Goal: Task Accomplishment & Management: Complete application form

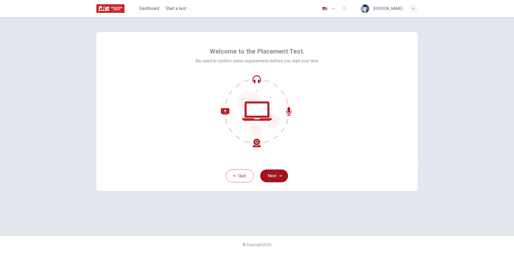
click at [272, 174] on button "Next" at bounding box center [274, 175] width 28 height 13
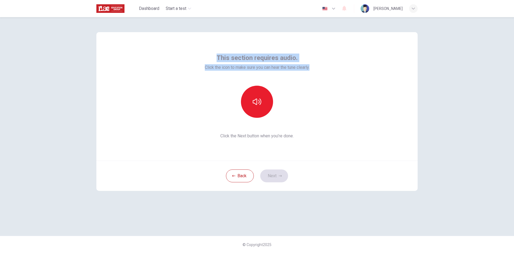
drag, startPoint x: 215, startPoint y: 59, endPoint x: 340, endPoint y: 54, distance: 124.8
click at [340, 53] on div "This section requires audio. Click the icon to make sure you can hear the tune …" at bounding box center [256, 96] width 321 height 128
click at [339, 54] on div "This section requires audio. Click the icon to make sure you can hear the tune …" at bounding box center [256, 96] width 321 height 128
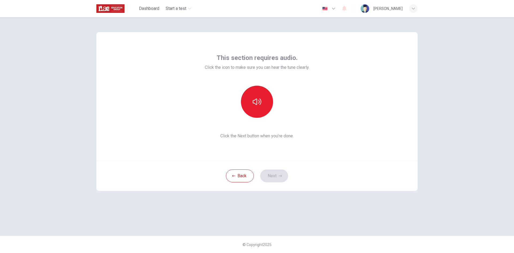
click at [303, 120] on div "This section requires audio. Click the icon to make sure you can hear the tune …" at bounding box center [257, 97] width 105 height 86
click at [260, 101] on icon "button" at bounding box center [257, 101] width 9 height 9
click at [281, 178] on button "Next" at bounding box center [274, 175] width 28 height 13
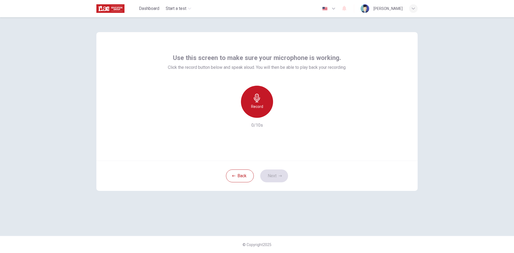
click at [259, 101] on icon "button" at bounding box center [257, 98] width 9 height 9
click at [267, 108] on div "Record" at bounding box center [257, 102] width 32 height 32
click at [267, 108] on div "Stop" at bounding box center [257, 102] width 32 height 32
click at [272, 175] on button "Next" at bounding box center [274, 175] width 28 height 13
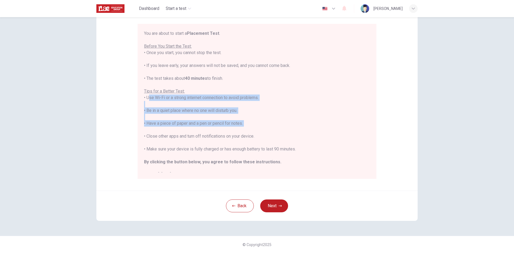
drag, startPoint x: 146, startPoint y: 99, endPoint x: 281, endPoint y: 131, distance: 138.6
click at [281, 131] on div "You are about to start a Placement Test . Before You Start the Test: • Once you…" at bounding box center [257, 104] width 226 height 148
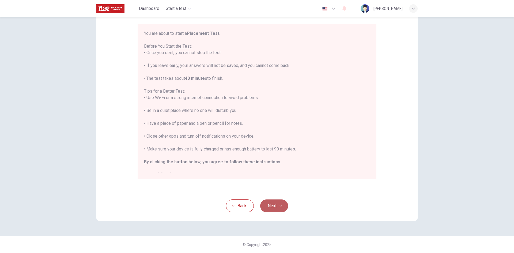
click at [282, 208] on button "Next" at bounding box center [274, 205] width 28 height 13
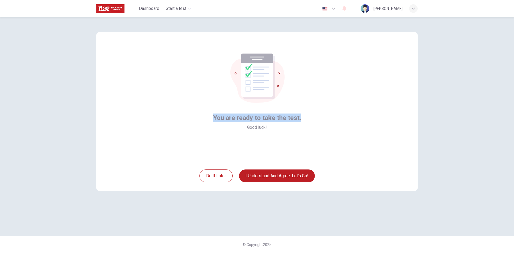
drag, startPoint x: 229, startPoint y: 121, endPoint x: 348, endPoint y: 144, distance: 121.1
click at [348, 144] on div "You are ready to take the test. Good luck!" at bounding box center [256, 96] width 321 height 128
click at [319, 135] on div "You are ready to take the test. Good luck!" at bounding box center [256, 96] width 321 height 128
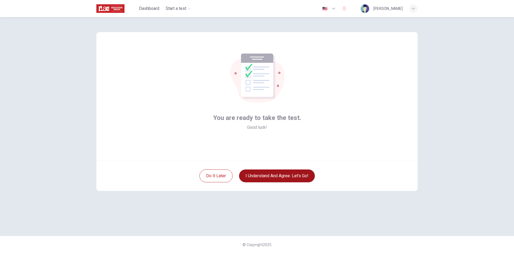
click at [284, 176] on button "I understand and agree. Let’s go!" at bounding box center [277, 175] width 76 height 13
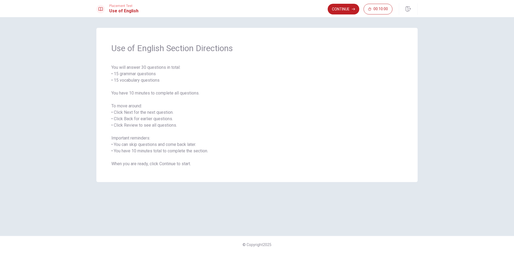
drag, startPoint x: 111, startPoint y: 66, endPoint x: 208, endPoint y: 86, distance: 98.8
click at [205, 85] on div "Use of English Section Directions You will answer 30 questions in total: • 15 g…" at bounding box center [256, 105] width 321 height 154
click at [200, 165] on span "You will answer 30 questions in total: • 15 grammar questions • 15 vocabulary q…" at bounding box center [256, 115] width 291 height 103
drag, startPoint x: 111, startPoint y: 67, endPoint x: 121, endPoint y: 68, distance: 10.2
click at [121, 68] on div "Use of English Section Directions You will answer 30 questions in total: • 15 g…" at bounding box center [256, 105] width 321 height 154
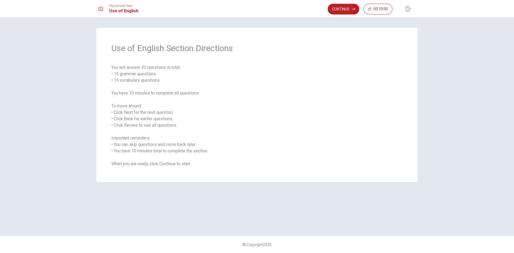
drag, startPoint x: 109, startPoint y: 66, endPoint x: 149, endPoint y: 71, distance: 40.7
click at [149, 71] on div "Use of English Section Directions You will answer 30 questions in total: • 15 g…" at bounding box center [256, 105] width 321 height 154
drag, startPoint x: 112, startPoint y: 72, endPoint x: 199, endPoint y: 80, distance: 86.5
click at [199, 80] on span "You will answer 30 questions in total: • 15 grammar questions • 15 vocabulary q…" at bounding box center [256, 115] width 291 height 103
drag, startPoint x: 110, startPoint y: 94, endPoint x: 242, endPoint y: 111, distance: 133.3
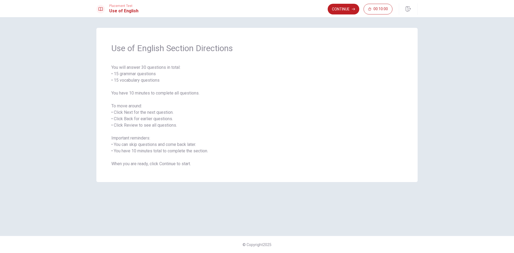
click at [242, 111] on div "Use of English Section Directions You will answer 30 questions in total: • 15 g…" at bounding box center [256, 105] width 321 height 154
click at [337, 9] on button "Continue" at bounding box center [344, 9] width 32 height 11
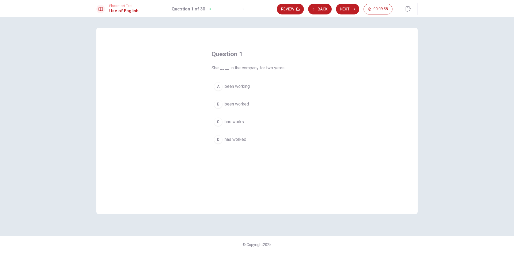
drag, startPoint x: 211, startPoint y: 68, endPoint x: 285, endPoint y: 71, distance: 74.2
click at [285, 71] on div "Question 1 She ____ in the company for two years. A been working B been worked …" at bounding box center [257, 97] width 112 height 113
drag, startPoint x: 214, startPoint y: 69, endPoint x: 278, endPoint y: 69, distance: 64.0
click at [275, 70] on span "She ____ in the company for two years." at bounding box center [256, 68] width 91 height 6
click at [236, 141] on span "has worked" at bounding box center [235, 139] width 22 height 6
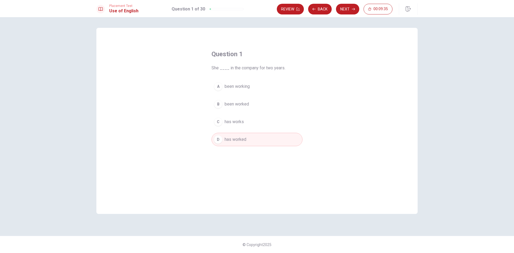
click at [261, 140] on button "D has worked" at bounding box center [256, 139] width 91 height 13
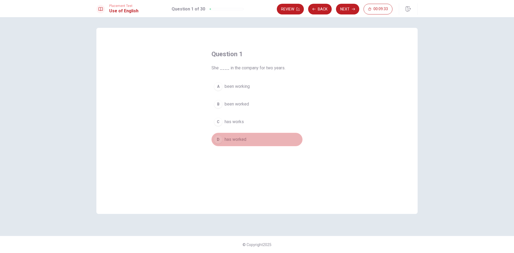
click at [261, 140] on button "D has worked" at bounding box center [256, 139] width 91 height 13
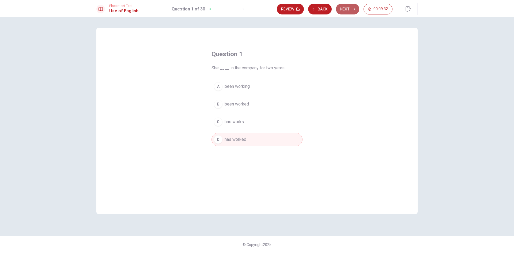
click at [350, 9] on button "Next" at bounding box center [347, 9] width 23 height 11
drag, startPoint x: 211, startPoint y: 67, endPoint x: 300, endPoint y: 66, distance: 89.4
click at [300, 66] on div "Question 2 I ____ my homework every evening. A does B doing C done D do" at bounding box center [257, 97] width 112 height 113
click at [226, 139] on span "do" at bounding box center [226, 139] width 5 height 6
click at [346, 11] on button "Next" at bounding box center [347, 9] width 23 height 11
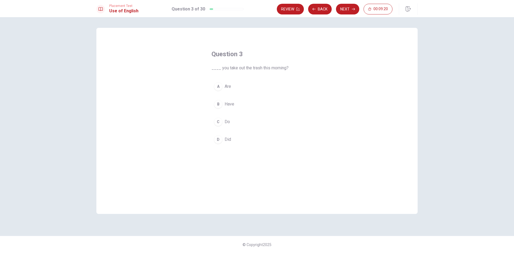
drag, startPoint x: 213, startPoint y: 66, endPoint x: 294, endPoint y: 69, distance: 80.6
click at [294, 69] on span "____ you take out the trash this morning?" at bounding box center [256, 68] width 91 height 6
click at [227, 141] on span "Did" at bounding box center [227, 139] width 6 height 6
click at [345, 10] on button "Next" at bounding box center [347, 9] width 23 height 11
drag, startPoint x: 210, startPoint y: 68, endPoint x: 282, endPoint y: 75, distance: 72.4
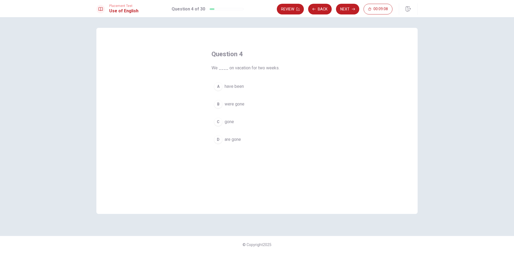
click at [282, 75] on div "Question 4 We ____ on vacation for two weeks. A have been B were gone C gone D …" at bounding box center [257, 97] width 112 height 113
click at [184, 71] on div "Question 4 We ____ on vacation for two weeks. A have been B were gone C gone D …" at bounding box center [256, 121] width 321 height 186
click at [372, 125] on div "Question 4 We ____ on vacation for two weeks. A have been B were gone C gone D …" at bounding box center [256, 121] width 321 height 186
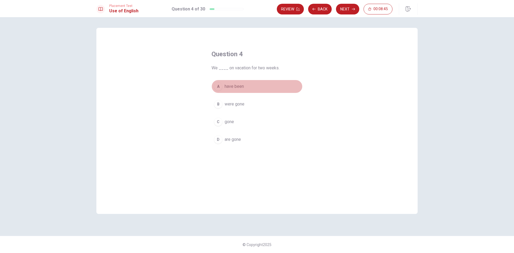
click at [230, 89] on span "have been" at bounding box center [233, 86] width 19 height 6
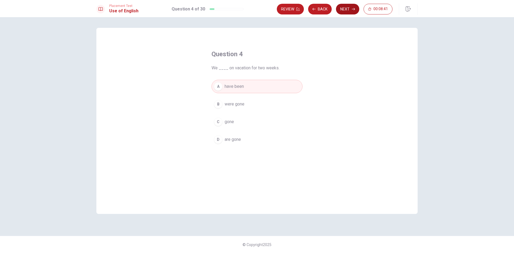
click at [352, 10] on icon "button" at bounding box center [353, 8] width 3 height 3
drag, startPoint x: 235, startPoint y: 70, endPoint x: 306, endPoint y: 76, distance: 71.4
click at [306, 76] on div "Question 5 We go to the ____ to study books. A library B bus C kitchen D car" at bounding box center [257, 97] width 112 height 113
drag, startPoint x: 212, startPoint y: 69, endPoint x: 257, endPoint y: 65, distance: 45.7
click at [257, 65] on span "We go to the ____ to study books." at bounding box center [256, 68] width 91 height 6
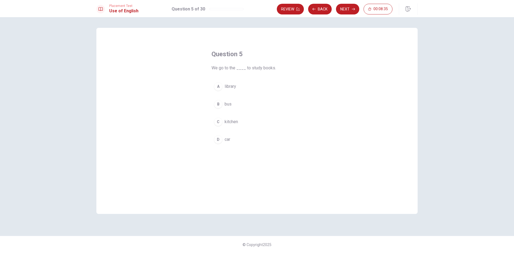
click at [223, 65] on span "We go to the ____ to study books." at bounding box center [256, 68] width 91 height 6
drag, startPoint x: 213, startPoint y: 68, endPoint x: 238, endPoint y: 68, distance: 24.4
click at [238, 68] on span "We go to the ____ to study books." at bounding box center [256, 68] width 91 height 6
click at [325, 11] on button "Back" at bounding box center [320, 9] width 24 height 11
click at [347, 10] on button "Next" at bounding box center [347, 9] width 23 height 11
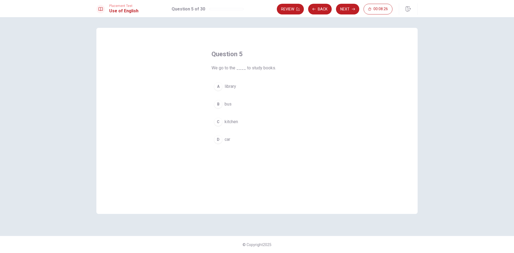
drag, startPoint x: 211, startPoint y: 67, endPoint x: 273, endPoint y: 71, distance: 61.9
click at [273, 71] on div "Question 5 We go to the ____ to study books. A library B bus C kitchen D car" at bounding box center [257, 97] width 112 height 113
click at [230, 88] on span "library" at bounding box center [230, 86] width 12 height 6
click at [348, 13] on button "Next" at bounding box center [347, 9] width 23 height 11
drag, startPoint x: 214, startPoint y: 67, endPoint x: 292, endPoint y: 67, distance: 78.1
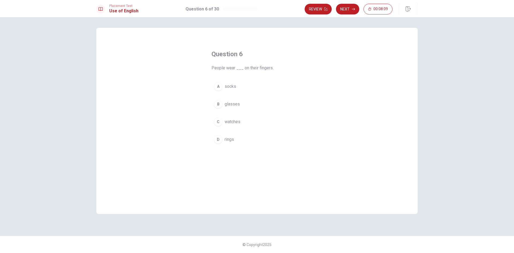
click at [292, 67] on span "People wear ___ on their fingers." at bounding box center [256, 68] width 91 height 6
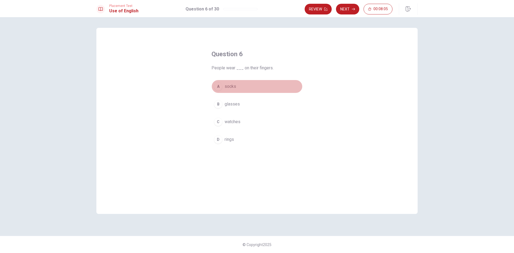
click at [232, 89] on span "socks" at bounding box center [230, 86] width 12 height 6
click at [254, 123] on button "C watches" at bounding box center [256, 121] width 91 height 13
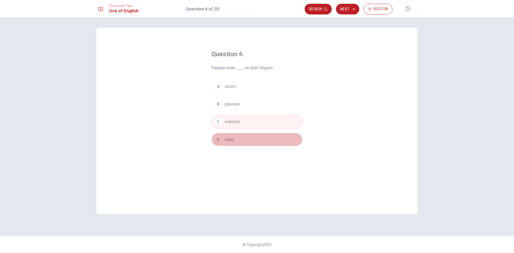
click at [242, 139] on button "D rings" at bounding box center [256, 139] width 91 height 13
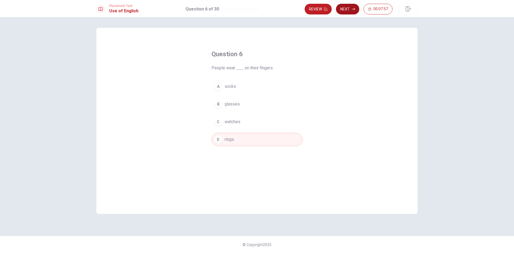
click at [352, 12] on button "Next" at bounding box center [347, 9] width 23 height 11
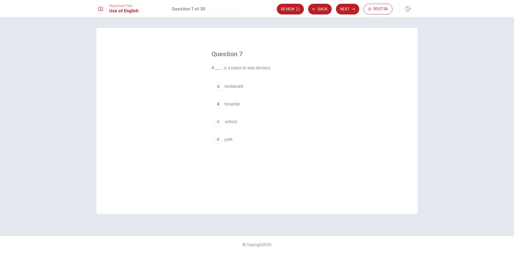
drag, startPoint x: 217, startPoint y: 68, endPoint x: 298, endPoint y: 70, distance: 81.1
click at [298, 70] on span "A ___ is a place to see doctors." at bounding box center [256, 68] width 91 height 6
click at [235, 104] on span "hospital" at bounding box center [231, 104] width 15 height 6
click at [347, 9] on button "Next" at bounding box center [347, 9] width 23 height 11
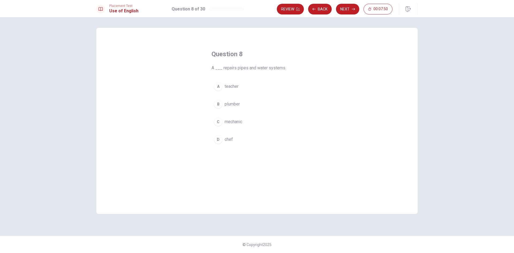
drag, startPoint x: 218, startPoint y: 68, endPoint x: 276, endPoint y: 69, distance: 58.1
click at [276, 69] on span "A ___ repairs pipes and water systems." at bounding box center [256, 68] width 91 height 6
drag, startPoint x: 286, startPoint y: 67, endPoint x: 240, endPoint y: 65, distance: 46.3
click at [240, 65] on span "A ___ repairs pipes and water systems." at bounding box center [256, 68] width 91 height 6
drag, startPoint x: 222, startPoint y: 69, endPoint x: 279, endPoint y: 69, distance: 57.8
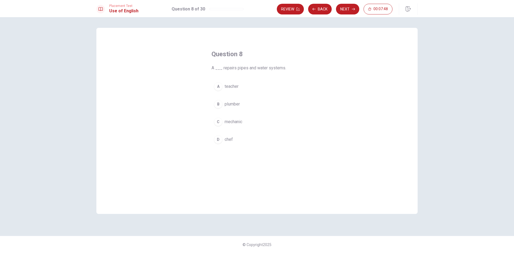
click at [279, 69] on span "A ___ repairs pipes and water systems." at bounding box center [256, 68] width 91 height 6
click at [233, 108] on button "B plumber" at bounding box center [256, 103] width 91 height 13
click at [352, 14] on button "Next" at bounding box center [347, 9] width 23 height 11
drag, startPoint x: 212, startPoint y: 68, endPoint x: 265, endPoint y: 73, distance: 52.4
click at [264, 72] on div "Question 9 People rest on a ___. A table B bed C floor D desk" at bounding box center [257, 97] width 112 height 113
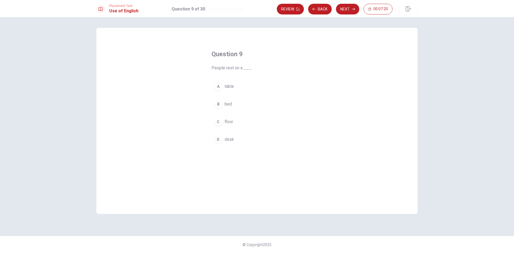
click at [231, 101] on span "bed" at bounding box center [227, 104] width 7 height 6
click at [349, 10] on button "Next" at bounding box center [347, 9] width 23 height 11
click at [218, 66] on div "Question 10 We ___ for the test together last night. A studying B studies C stu…" at bounding box center [257, 97] width 112 height 113
drag, startPoint x: 212, startPoint y: 68, endPoint x: 278, endPoint y: 65, distance: 65.9
click at [278, 65] on span "We ___ for the test together last night." at bounding box center [256, 68] width 91 height 6
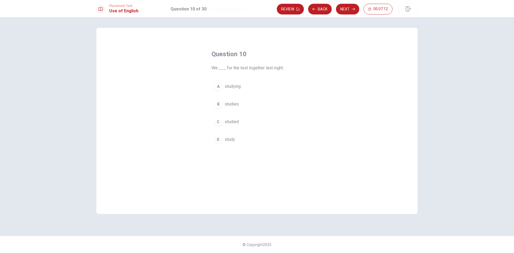
drag, startPoint x: 214, startPoint y: 68, endPoint x: 253, endPoint y: 68, distance: 38.8
click at [253, 68] on span "We ___ for the test together last night." at bounding box center [256, 68] width 91 height 6
drag, startPoint x: 245, startPoint y: 68, endPoint x: 262, endPoint y: 68, distance: 17.7
click at [262, 68] on span "We ___ for the test together last night." at bounding box center [256, 68] width 91 height 6
click at [238, 121] on span "studied" at bounding box center [231, 122] width 14 height 6
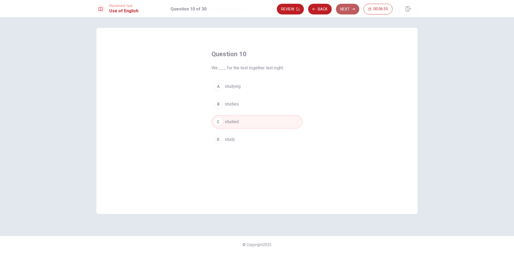
click at [351, 11] on button "Next" at bounding box center [347, 9] width 23 height 11
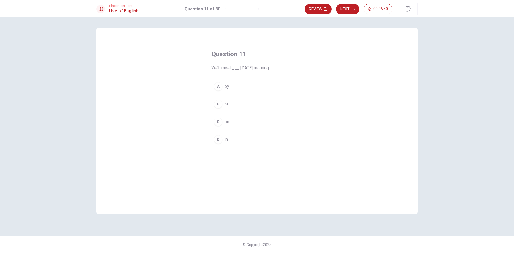
drag, startPoint x: 212, startPoint y: 67, endPoint x: 250, endPoint y: 67, distance: 37.5
click at [250, 67] on span "We’ll meet ___ [DATE] morning." at bounding box center [256, 68] width 91 height 6
click at [226, 120] on span "on" at bounding box center [226, 122] width 5 height 6
click at [348, 10] on button "Next" at bounding box center [347, 9] width 23 height 11
click at [236, 141] on span "was directed" at bounding box center [236, 139] width 24 height 6
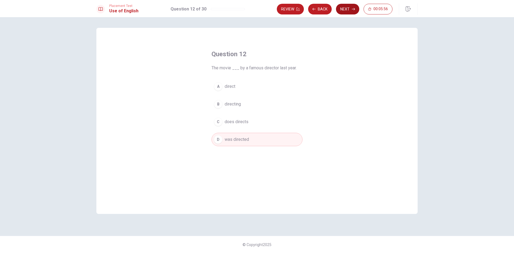
click at [347, 10] on button "Next" at bounding box center [347, 9] width 23 height 11
drag, startPoint x: 211, startPoint y: 68, endPoint x: 262, endPoint y: 63, distance: 50.5
click at [262, 63] on div "Question 13 I’ll meet you ___ the corner of the street." at bounding box center [256, 60] width 91 height 21
click at [229, 87] on span "on" at bounding box center [226, 86] width 5 height 6
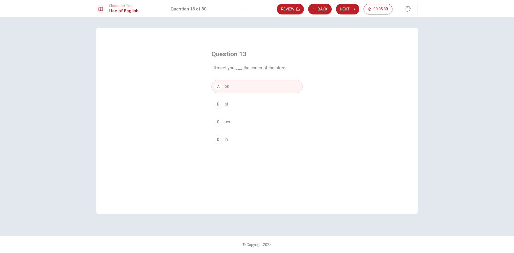
click at [239, 106] on button "B at" at bounding box center [256, 103] width 91 height 13
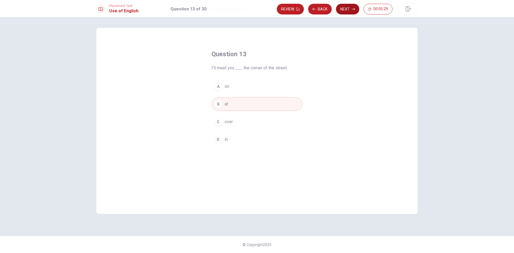
click at [348, 10] on button "Next" at bounding box center [347, 9] width 23 height 11
drag, startPoint x: 212, startPoint y: 68, endPoint x: 288, endPoint y: 63, distance: 76.4
click at [288, 63] on div "Question 14 The package ___ delivered by noon [DATE]." at bounding box center [256, 60] width 91 height 21
click at [234, 84] on span "will be" at bounding box center [230, 86] width 12 height 6
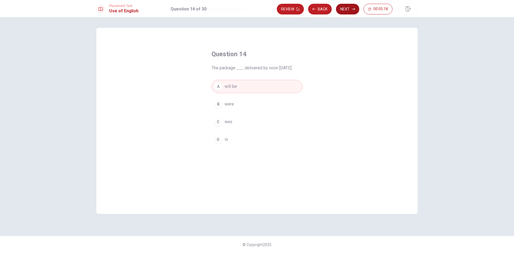
click at [348, 10] on button "Next" at bounding box center [347, 9] width 23 height 11
drag, startPoint x: 212, startPoint y: 67, endPoint x: 286, endPoint y: 65, distance: 73.6
click at [286, 65] on span "To “rely” on someone means to ___." at bounding box center [256, 68] width 91 height 6
drag, startPoint x: 232, startPoint y: 67, endPoint x: 277, endPoint y: 69, distance: 45.2
click at [277, 69] on span "To “rely” on someone means to ___." at bounding box center [256, 68] width 91 height 6
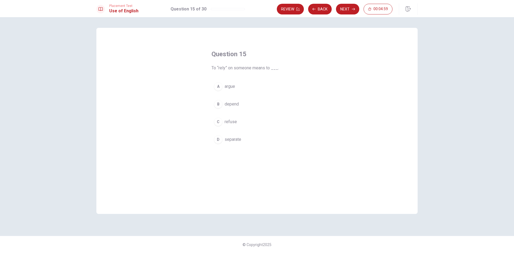
click at [229, 103] on span "depend" at bounding box center [231, 104] width 14 height 6
click at [344, 9] on button "Next" at bounding box center [347, 9] width 23 height 11
drag, startPoint x: 213, startPoint y: 68, endPoint x: 239, endPoint y: 64, distance: 26.7
click at [239, 64] on div "Question 16 "Prepare" means ___." at bounding box center [256, 60] width 91 height 21
click at [258, 123] on span "to get ready for something" at bounding box center [249, 122] width 50 height 6
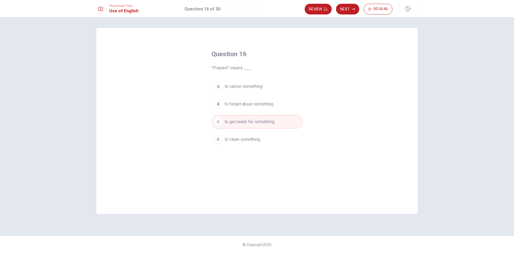
click at [348, 13] on button "Next" at bounding box center [347, 9] width 23 height 11
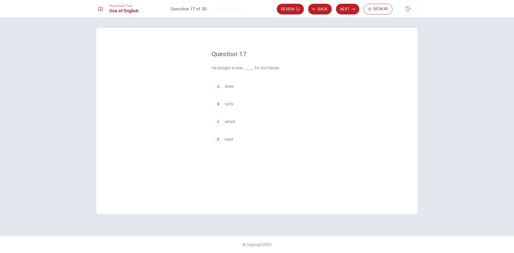
drag, startPoint x: 212, startPoint y: 68, endPoint x: 253, endPoint y: 67, distance: 40.7
click at [253, 67] on span "He bought a new ____ for his house." at bounding box center [256, 68] width 91 height 6
click at [230, 103] on span "sofa" at bounding box center [228, 104] width 9 height 6
click at [343, 10] on button "Next" at bounding box center [347, 9] width 23 height 11
drag, startPoint x: 212, startPoint y: 67, endPoint x: 245, endPoint y: 66, distance: 32.9
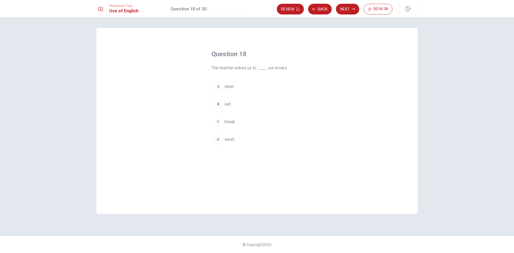
click at [245, 66] on span "The teacher asked us to ____ our books." at bounding box center [256, 68] width 91 height 6
click at [230, 88] on span "open" at bounding box center [228, 86] width 9 height 6
click at [347, 9] on button "Next" at bounding box center [347, 9] width 23 height 11
drag, startPoint x: 211, startPoint y: 67, endPoint x: 229, endPoint y: 69, distance: 17.8
click at [229, 69] on span "My friend is very ____. She loves going out with friends." at bounding box center [256, 71] width 91 height 13
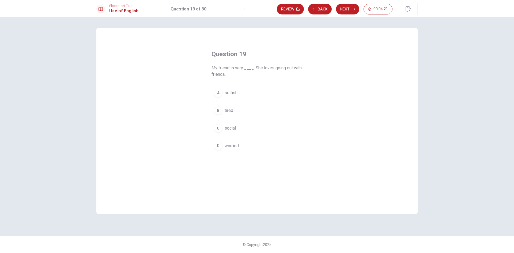
click at [233, 125] on button "C social" at bounding box center [256, 127] width 91 height 13
click at [355, 14] on button "Next" at bounding box center [347, 9] width 23 height 11
drag, startPoint x: 211, startPoint y: 68, endPoint x: 222, endPoint y: 67, distance: 11.6
click at [222, 67] on div "Question 20 ____ you help me with this task? A Could B Is C Does D Are" at bounding box center [257, 97] width 112 height 113
drag, startPoint x: 221, startPoint y: 67, endPoint x: 260, endPoint y: 72, distance: 39.3
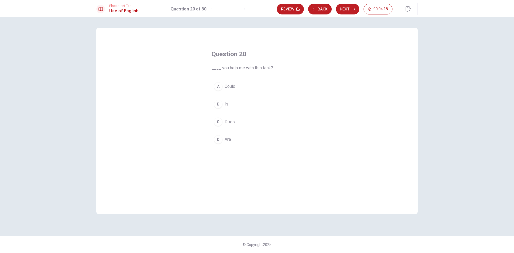
click at [260, 72] on div "Question 20 ____ you help me with this task? A Could B Is C Does D Are" at bounding box center [257, 97] width 112 height 113
click at [232, 86] on span "Could" at bounding box center [229, 86] width 11 height 6
click at [348, 11] on button "Next" at bounding box center [347, 9] width 23 height 11
click at [213, 67] on span "I ___ at home when the delivery arrived." at bounding box center [256, 68] width 91 height 6
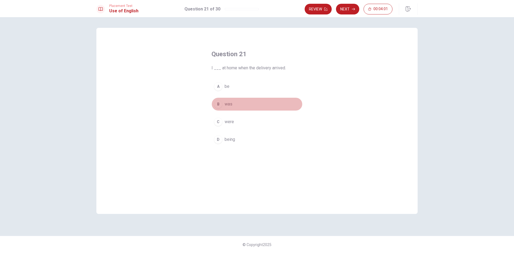
click at [228, 107] on span "was" at bounding box center [228, 104] width 8 height 6
click at [349, 9] on button "Next" at bounding box center [347, 9] width 23 height 11
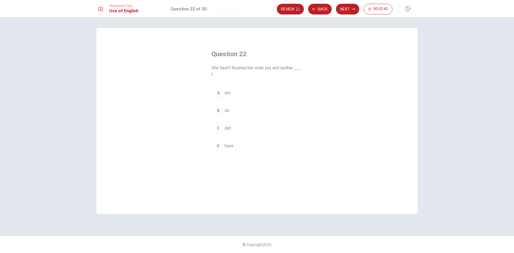
drag, startPoint x: 212, startPoint y: 65, endPoint x: 261, endPoint y: 71, distance: 49.3
click at [261, 71] on span "She hasn’t finished her work yet, and neither ___ I." at bounding box center [256, 71] width 91 height 13
click at [275, 68] on span "She hasn’t finished her work yet, and neither ___ I." at bounding box center [256, 71] width 91 height 13
click at [227, 94] on span "am" at bounding box center [227, 93] width 6 height 6
click at [352, 10] on icon "button" at bounding box center [353, 8] width 3 height 3
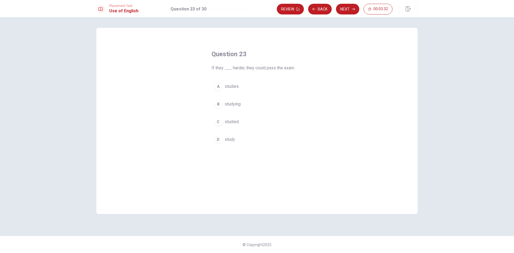
drag, startPoint x: 211, startPoint y: 67, endPoint x: 229, endPoint y: 66, distance: 17.7
click at [229, 66] on span "If they ___ harder, they could pass the exam." at bounding box center [256, 68] width 91 height 6
click at [228, 140] on span "study" at bounding box center [229, 139] width 10 height 6
click at [348, 8] on button "Next" at bounding box center [347, 9] width 23 height 11
drag, startPoint x: 212, startPoint y: 67, endPoint x: 253, endPoint y: 69, distance: 41.3
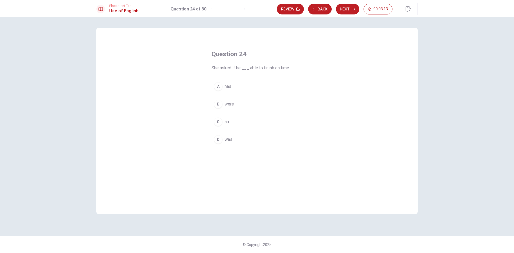
click at [253, 69] on span "She asked if he ___ able to finish on time." at bounding box center [256, 68] width 91 height 6
drag, startPoint x: 211, startPoint y: 68, endPoint x: 226, endPoint y: 67, distance: 15.0
click at [226, 67] on span "She asked if he ___ able to finish on time." at bounding box center [256, 68] width 91 height 6
click at [230, 137] on span "was" at bounding box center [228, 139] width 8 height 6
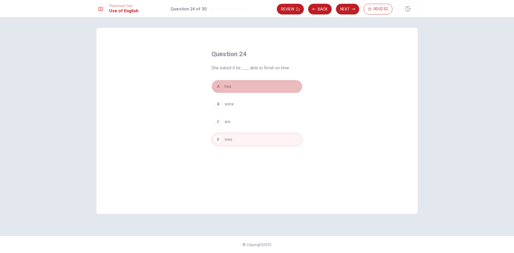
click at [230, 88] on span "has" at bounding box center [227, 86] width 7 height 6
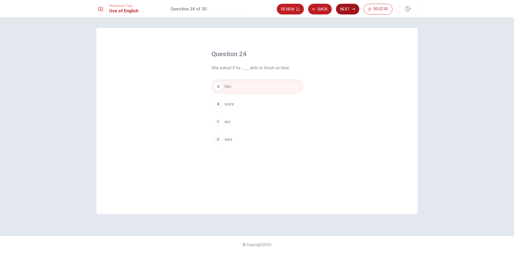
click at [351, 13] on button "Next" at bounding box center [347, 9] width 23 height 11
click at [241, 88] on button "A optional" at bounding box center [256, 86] width 91 height 13
click at [241, 105] on button "B vital" at bounding box center [256, 103] width 91 height 13
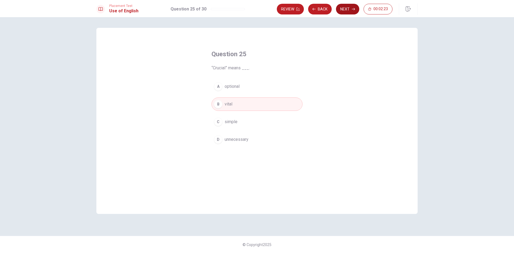
click at [348, 9] on button "Next" at bounding box center [347, 9] width 23 height 11
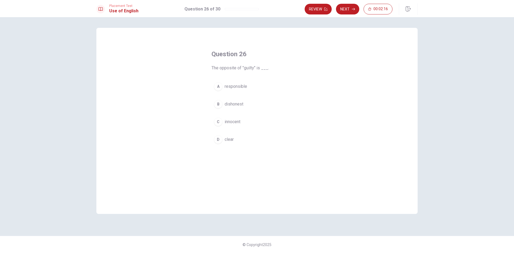
drag, startPoint x: 214, startPoint y: 68, endPoint x: 252, endPoint y: 68, distance: 37.2
click at [252, 68] on span "The opposite of "guilty" is ___." at bounding box center [256, 68] width 91 height 6
click at [239, 122] on span "innocent" at bounding box center [232, 122] width 16 height 6
click at [353, 10] on icon "button" at bounding box center [353, 8] width 3 height 3
drag, startPoint x: 213, startPoint y: 69, endPoint x: 248, endPoint y: 66, distance: 34.9
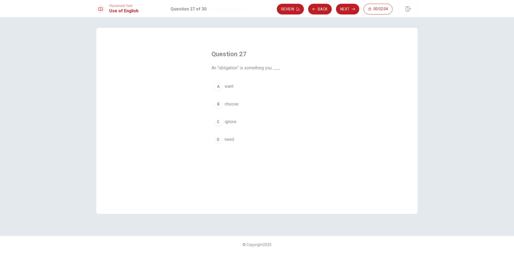
click at [248, 66] on span "An “obligation” is something you ___." at bounding box center [256, 68] width 91 height 6
drag, startPoint x: 218, startPoint y: 68, endPoint x: 239, endPoint y: 65, distance: 21.7
click at [239, 65] on span "An “obligation” is something you ___." at bounding box center [256, 68] width 91 height 6
click at [232, 138] on span "need" at bounding box center [228, 139] width 9 height 6
click at [348, 10] on button "Next" at bounding box center [347, 9] width 23 height 11
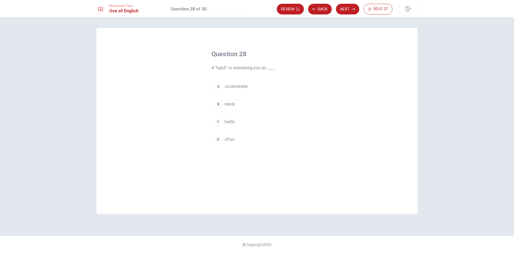
drag, startPoint x: 211, startPoint y: 68, endPoint x: 272, endPoint y: 69, distance: 60.2
click at [272, 69] on span "A “habit” is something you do ___." at bounding box center [256, 68] width 91 height 6
click at [235, 142] on button "D often" at bounding box center [256, 139] width 91 height 13
click at [351, 13] on button "Next" at bounding box center [347, 9] width 23 height 11
drag, startPoint x: 216, startPoint y: 66, endPoint x: 276, endPoint y: 67, distance: 59.4
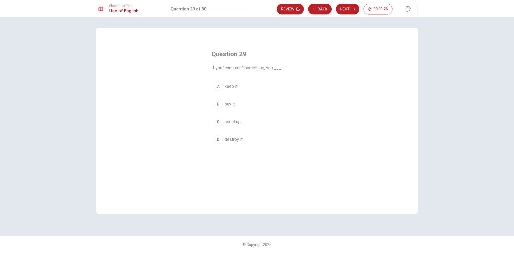
click at [276, 67] on span "If you “consume” something, you ___." at bounding box center [256, 68] width 91 height 6
click at [243, 107] on button "B buy it" at bounding box center [256, 103] width 91 height 13
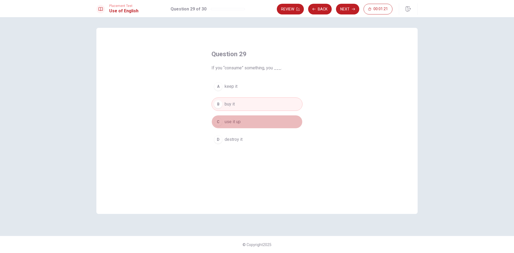
click at [270, 122] on button "C use it up" at bounding box center [256, 121] width 91 height 13
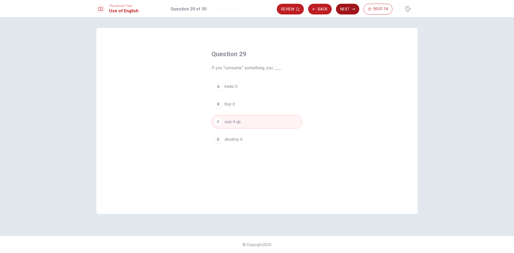
click at [345, 11] on button "Next" at bounding box center [347, 9] width 23 height 11
drag, startPoint x: 253, startPoint y: 67, endPoint x: 244, endPoint y: 68, distance: 9.4
click at [253, 67] on span "We ___ when it started to rain." at bounding box center [256, 68] width 91 height 6
click at [238, 68] on span "We ___ when it started to rain." at bounding box center [256, 68] width 91 height 6
click at [236, 85] on span "were walking" at bounding box center [236, 86] width 25 height 6
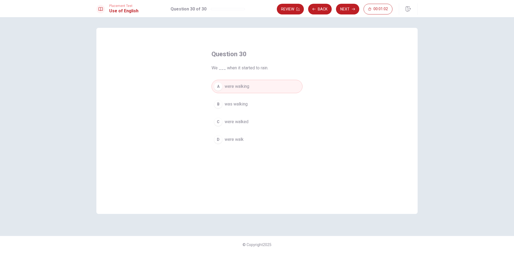
drag, startPoint x: 229, startPoint y: 68, endPoint x: 268, endPoint y: 67, distance: 39.1
click at [265, 69] on span "We ___ when it started to rain." at bounding box center [256, 68] width 91 height 6
click at [239, 141] on span "were walk" at bounding box center [233, 139] width 19 height 6
click at [234, 122] on span "were walked" at bounding box center [236, 122] width 24 height 6
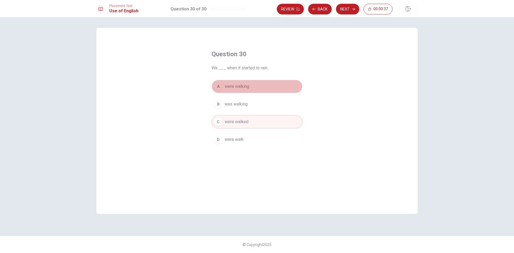
click at [235, 84] on span "were walking" at bounding box center [236, 86] width 25 height 6
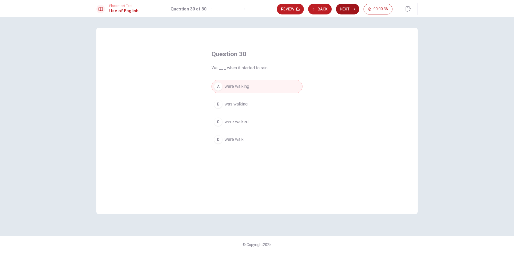
click at [353, 10] on icon "button" at bounding box center [353, 8] width 3 height 3
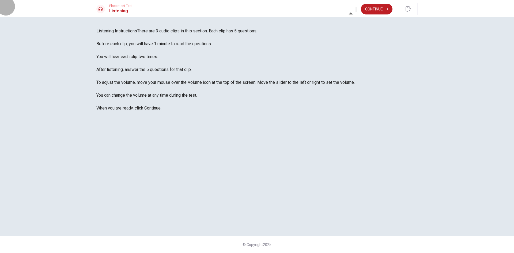
click at [356, 10] on icon "button" at bounding box center [356, 10] width 0 height 0
click at [355, 85] on span "There are 3 audio clips in this section. Each clip has 5 questions. Before each…" at bounding box center [225, 69] width 258 height 82
click at [379, 8] on button "Continue" at bounding box center [377, 9] width 32 height 11
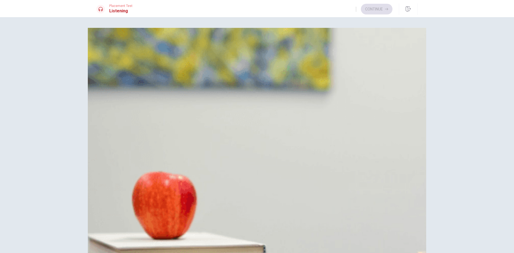
drag, startPoint x: 236, startPoint y: 55, endPoint x: 304, endPoint y: 60, distance: 68.1
click at [180, 46] on span "How does the woman feel about the advice?" at bounding box center [137, 43] width 83 height 5
drag, startPoint x: 236, startPoint y: 58, endPoint x: 245, endPoint y: 56, distance: 9.2
click at [180, 46] on span "How does the woman feel about the advice?" at bounding box center [137, 43] width 83 height 5
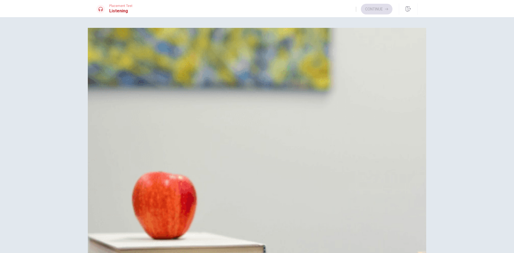
drag, startPoint x: 134, startPoint y: 48, endPoint x: 213, endPoint y: 57, distance: 78.9
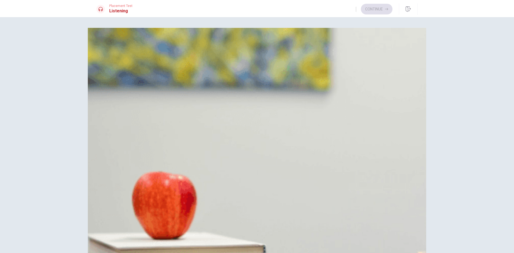
scroll to position [27, 0]
click at [137, 57] on span "She disagrees" at bounding box center [122, 54] width 27 height 6
click at [269, 74] on button "B She finds it helpful" at bounding box center [256, 66] width 321 height 13
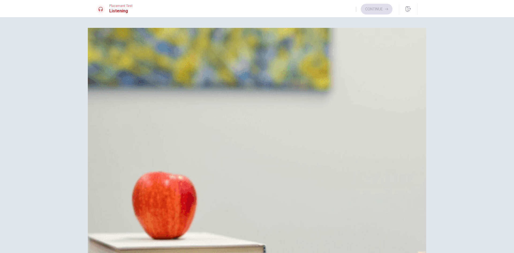
drag, startPoint x: 152, startPoint y: 55, endPoint x: 151, endPoint y: 58, distance: 2.9
drag, startPoint x: 240, startPoint y: 87, endPoint x: 317, endPoint y: 100, distance: 78.4
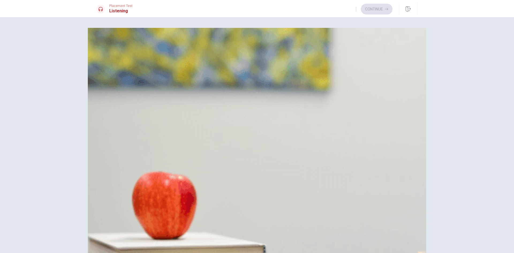
click at [318, 101] on div "Question 2 What does the man suggest she try first? A Replace the battery B Cal…" at bounding box center [256, 134] width 321 height 66
click at [146, 117] on span "Replace the battery" at bounding box center [127, 120] width 36 height 6
click at [147, 163] on span "Buy a new computer" at bounding box center [128, 160] width 38 height 6
click at [149, 149] on span "Clear temporary files" at bounding box center [128, 147] width 39 height 6
click at [281, 131] on button "B Call tech support" at bounding box center [256, 133] width 321 height 13
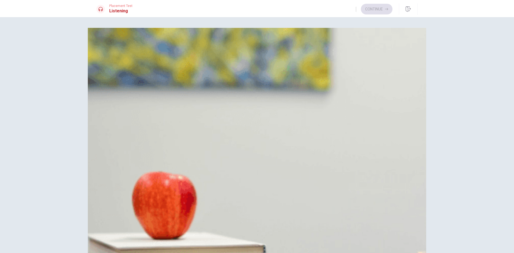
click at [149, 149] on span "Clear temporary files" at bounding box center [128, 147] width 39 height 6
click at [154, 210] on span "Restarting the computer" at bounding box center [131, 213] width 45 height 6
drag, startPoint x: 241, startPoint y: 121, endPoint x: 311, endPoint y: 128, distance: 70.7
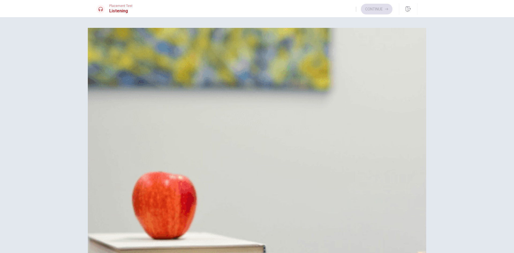
click at [256, 246] on button "A No" at bounding box center [256, 252] width 321 height 13
drag, startPoint x: 236, startPoint y: 121, endPoint x: 322, endPoint y: 137, distance: 87.2
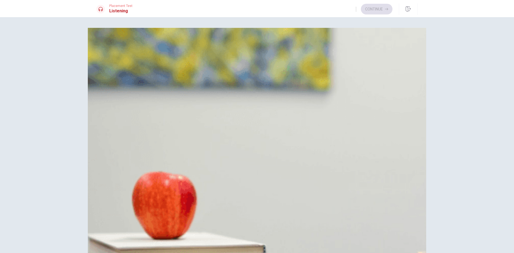
scroll to position [499, 0]
drag, startPoint x: 235, startPoint y: 107, endPoint x: 231, endPoint y: 96, distance: 11.1
drag, startPoint x: 164, startPoint y: 76, endPoint x: 113, endPoint y: 75, distance: 50.9
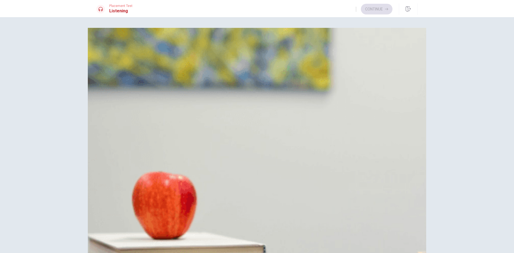
drag, startPoint x: 235, startPoint y: 104, endPoint x: 238, endPoint y: 104, distance: 3.0
drag, startPoint x: 237, startPoint y: 57, endPoint x: 306, endPoint y: 61, distance: 68.6
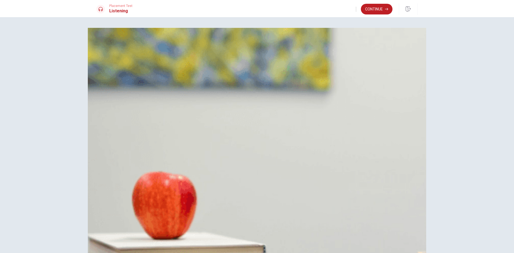
click at [303, 62] on div "Question 1 How does the woman feel about the advice? A She disagrees B She find…" at bounding box center [256, 67] width 321 height 66
click at [306, 61] on div "Question 1 How does the woman feel about the advice? A She disagrees B She find…" at bounding box center [256, 67] width 321 height 66
click at [380, 14] on button "Continue" at bounding box center [377, 9] width 32 height 11
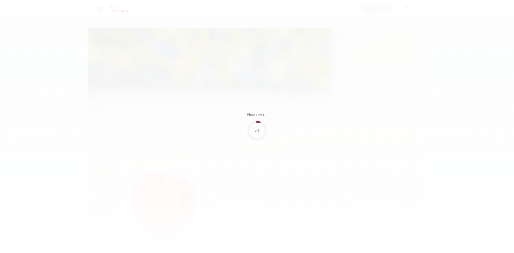
type input "71"
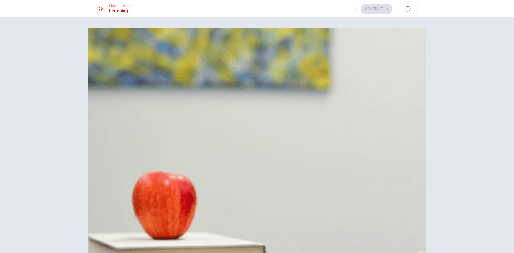
drag, startPoint x: 237, startPoint y: 56, endPoint x: 273, endPoint y: 61, distance: 36.9
click at [273, 61] on div "Question 6 When does the community center especially need help? A Weekends B Ev…" at bounding box center [256, 67] width 321 height 66
drag, startPoint x: 236, startPoint y: 59, endPoint x: 271, endPoint y: 73, distance: 37.8
click at [271, 101] on div "Question 7 How did she find out about the volunteer opportunity? A At a job fai…" at bounding box center [256, 134] width 321 height 66
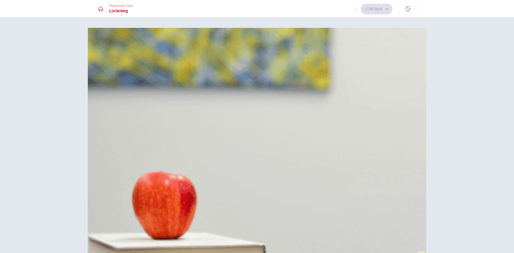
scroll to position [187, 0]
drag, startPoint x: 237, startPoint y: 144, endPoint x: 290, endPoint y: 146, distance: 53.0
click at [163, 174] on span "What activities does she help with?" at bounding box center [129, 176] width 66 height 5
drag, startPoint x: 237, startPoint y: 120, endPoint x: 263, endPoint y: 120, distance: 26.2
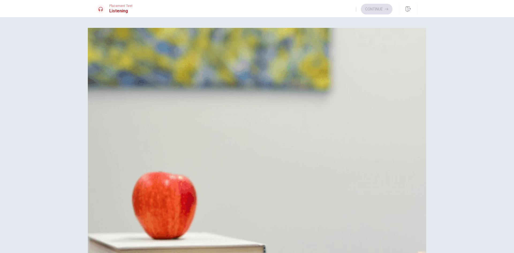
click at [171, 240] on span "What does the man express interest in?" at bounding box center [133, 242] width 74 height 5
drag, startPoint x: 237, startPoint y: 124, endPoint x: 258, endPoint y: 123, distance: 22.0
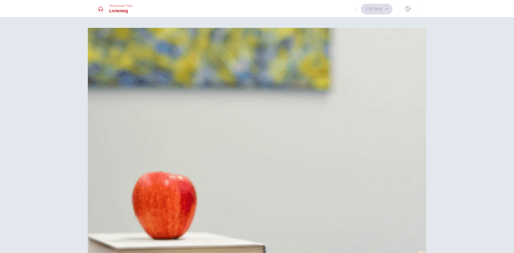
click at [130, 57] on span "Weekends" at bounding box center [119, 54] width 20 height 6
click at [293, 180] on button "A Helping kids with homework and activities" at bounding box center [256, 186] width 321 height 13
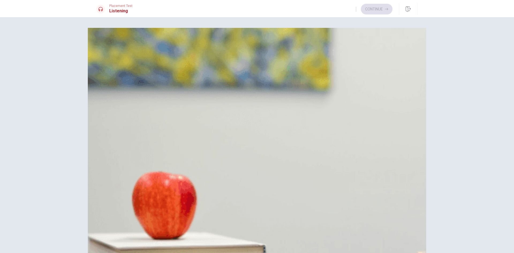
scroll to position [107, 0]
click at [121, 148] on span "Online" at bounding box center [115, 147] width 12 height 6
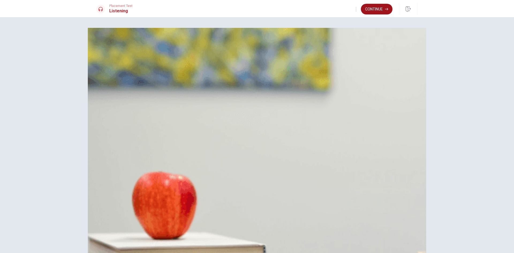
click at [385, 8] on button "Continue" at bounding box center [377, 9] width 32 height 11
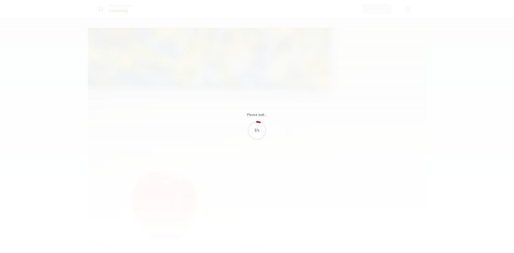
type input "60"
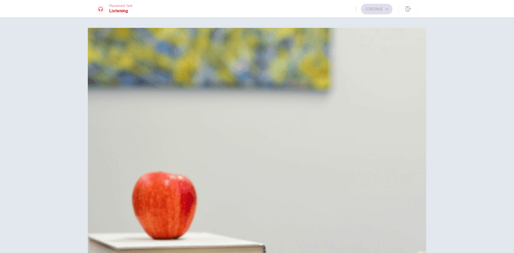
click at [294, 62] on div "Question 11 When will the group meet to finalize the project? A [DATE] B [DATE]…" at bounding box center [256, 67] width 321 height 66
drag, startPoint x: 245, startPoint y: 56, endPoint x: 288, endPoint y: 57, distance: 43.9
click at [186, 46] on span "When will the group meet to finalize the project?" at bounding box center [141, 43] width 90 height 5
drag, startPoint x: 237, startPoint y: 56, endPoint x: 246, endPoint y: 56, distance: 9.6
click at [186, 46] on span "When will the group meet to finalize the project?" at bounding box center [141, 43] width 90 height 5
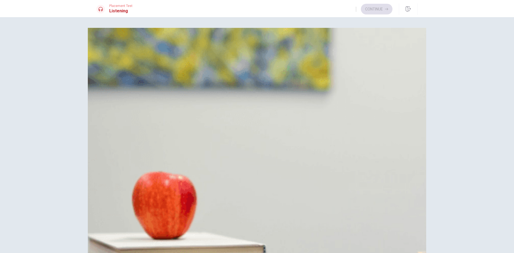
scroll to position [241, 0]
drag, startPoint x: 250, startPoint y: 109, endPoint x: 353, endPoint y: 141, distance: 108.3
click at [352, 180] on div "A He is editing the group’s work B He has completed his draft C He has outlined…" at bounding box center [256, 207] width 321 height 54
drag, startPoint x: 236, startPoint y: 174, endPoint x: 294, endPoint y: 177, distance: 57.9
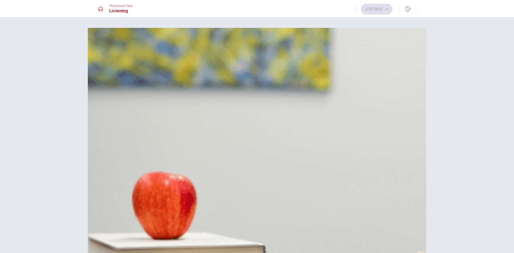
click at [122, 70] on span "[DATE]" at bounding box center [115, 67] width 12 height 6
click at [273, 60] on button "A [DATE]" at bounding box center [256, 53] width 321 height 13
click at [277, 87] on button "C [DATE]" at bounding box center [256, 80] width 321 height 13
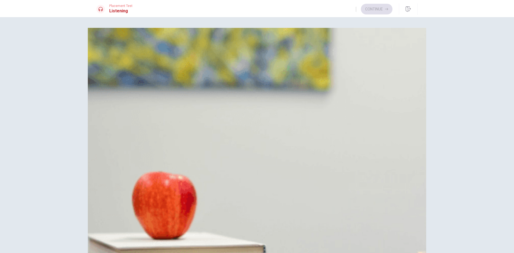
scroll to position [499, 0]
drag, startPoint x: 237, startPoint y: 101, endPoint x: 251, endPoint y: 105, distance: 15.3
click at [159, 240] on span "What task will the woman handle?" at bounding box center [127, 242] width 63 height 5
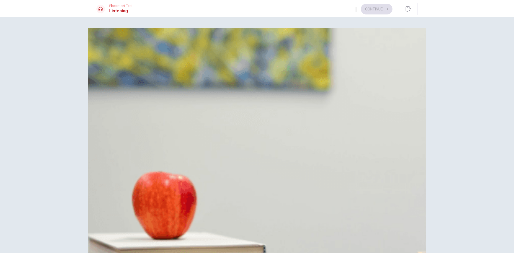
scroll to position [392, 0]
click at [158, 250] on span "Conducting more research" at bounding box center [133, 253] width 49 height 6
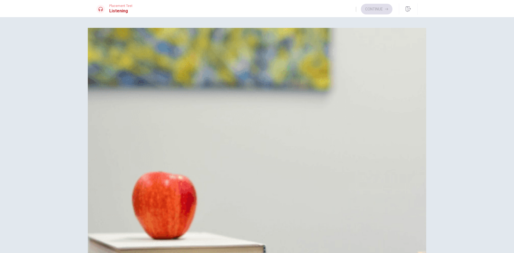
drag, startPoint x: 238, startPoint y: 47, endPoint x: 301, endPoint y: 50, distance: 63.2
click at [300, 167] on div "Question 13 What is the status of the man’s work? A He is editing the group’s w…" at bounding box center [256, 200] width 321 height 66
click at [301, 180] on button "A He is editing the group’s work" at bounding box center [256, 186] width 321 height 13
click at [291, 180] on div "A He is editing the group’s work B He has completed his draft C He has outlined…" at bounding box center [256, 207] width 321 height 54
click at [160, 197] on span "He has completed his draft" at bounding box center [134, 200] width 51 height 6
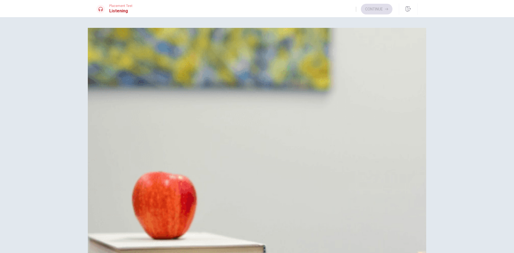
click at [160, 210] on span "He has outlined his section" at bounding box center [134, 213] width 51 height 6
click at [265, 74] on button "B [DATE]" at bounding box center [256, 66] width 321 height 13
click at [160, 197] on span "He has completed his draft" at bounding box center [134, 200] width 51 height 6
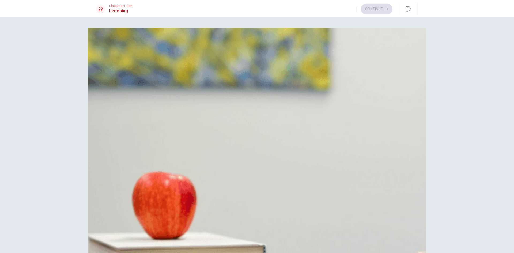
scroll to position [338, 0]
click at [139, 133] on span "Reassign tasks" at bounding box center [123, 133] width 29 height 6
click at [284, 154] on button "C Redo the research" at bounding box center [256, 146] width 321 height 13
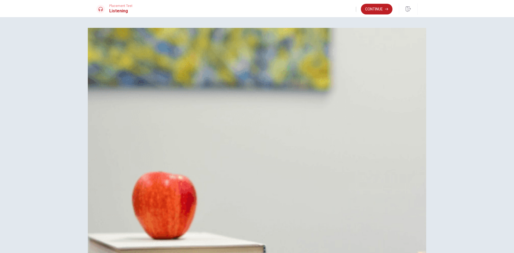
click at [288, 167] on button "D Combine drafts and rehearse the presentation" at bounding box center [256, 160] width 321 height 13
click at [377, 8] on button "Continue" at bounding box center [377, 9] width 32 height 11
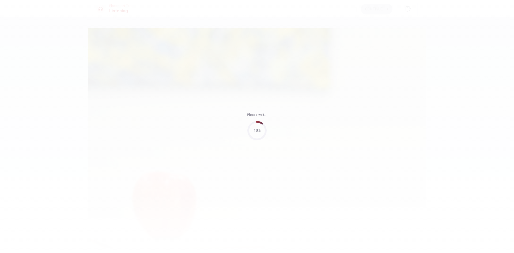
type input "65"
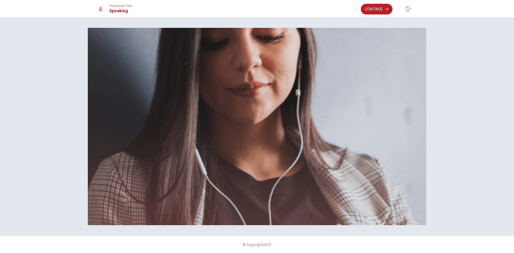
scroll to position [36, 0]
drag, startPoint x: 110, startPoint y: 94, endPoint x: 220, endPoint y: 100, distance: 110.7
click at [217, 78] on span "Use a headset if available (recommended for best audio quality). Ensure your mi…" at bounding box center [156, 57] width 121 height 44
click at [177, 78] on span "Use a headset if available (recommended for best audio quality). Ensure your mi…" at bounding box center [156, 57] width 121 height 44
click at [367, 8] on button "Continue" at bounding box center [377, 9] width 32 height 11
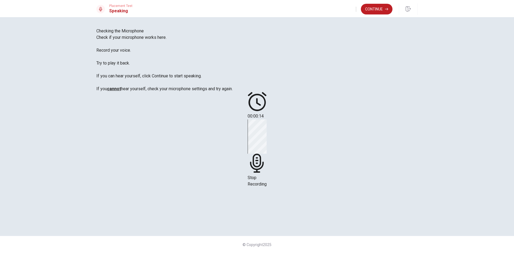
click at [267, 154] on icon at bounding box center [257, 163] width 19 height 19
click at [251, 135] on button "Play Audio" at bounding box center [250, 137] width 1 height 5
click at [265, 116] on icon at bounding box center [257, 124] width 16 height 16
click at [250, 135] on button "Record Again" at bounding box center [249, 137] width 1 height 5
click at [267, 119] on div "Stop Recording" at bounding box center [257, 153] width 19 height 68
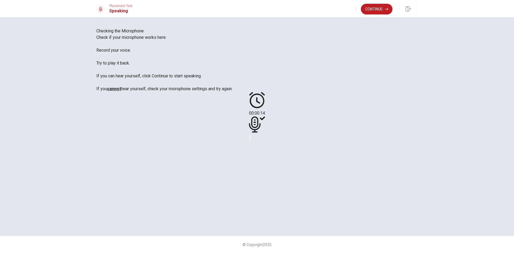
click at [256, 139] on icon "Record Again" at bounding box center [252, 142] width 6 height 6
click at [267, 119] on div "Stop Recording" at bounding box center [257, 153] width 19 height 68
click at [251, 135] on button "Play Audio" at bounding box center [250, 137] width 1 height 5
drag, startPoint x: 126, startPoint y: 79, endPoint x: 199, endPoint y: 124, distance: 85.5
click at [199, 92] on div "Checking the Microphone Check if your microphone works here. Record your voice.…" at bounding box center [256, 60] width 321 height 64
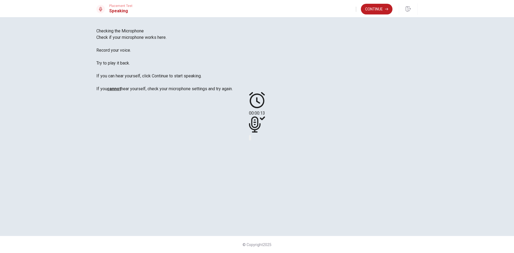
click at [198, 91] on span "Check if your microphone works here. Record your voice. Try to play it back. If…" at bounding box center [164, 63] width 136 height 56
drag, startPoint x: 201, startPoint y: 151, endPoint x: 206, endPoint y: 147, distance: 6.5
click at [200, 92] on div "Checking the Microphone Check if your microphone works here. Record your voice.…" at bounding box center [256, 60] width 321 height 64
click at [378, 12] on button "Continue" at bounding box center [377, 9] width 32 height 11
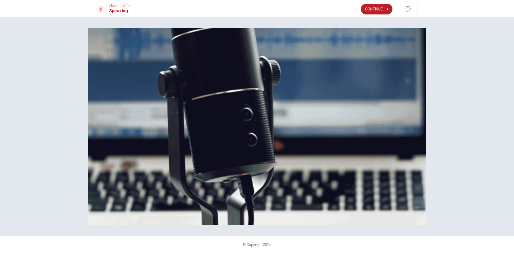
drag, startPoint x: 113, startPoint y: 79, endPoint x: 147, endPoint y: 84, distance: 34.9
click at [146, 84] on span "The Speaking Test will start now. There are 3 questions in this section. • 1 qu…" at bounding box center [194, 73] width 197 height 76
drag, startPoint x: 112, startPoint y: 79, endPoint x: 147, endPoint y: 81, distance: 35.3
click at [147, 81] on span "The Speaking Test will start now. There are 3 questions in this section. • 1 qu…" at bounding box center [194, 73] width 197 height 76
drag, startPoint x: 112, startPoint y: 103, endPoint x: 213, endPoint y: 105, distance: 101.2
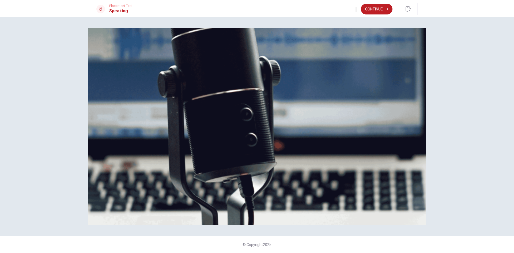
click at [213, 105] on span "The Speaking Test will start now. There are 3 questions in this section. • 1 qu…" at bounding box center [194, 73] width 197 height 76
drag, startPoint x: 118, startPoint y: 112, endPoint x: 130, endPoint y: 109, distance: 12.3
click at [130, 109] on span "The Speaking Test will start now. There are 3 questions in this section. • 1 qu…" at bounding box center [194, 73] width 197 height 76
drag, startPoint x: 112, startPoint y: 111, endPoint x: 156, endPoint y: 109, distance: 43.7
click at [155, 109] on span "The Speaking Test will start now. There are 3 questions in this section. • 1 qu…" at bounding box center [194, 73] width 197 height 76
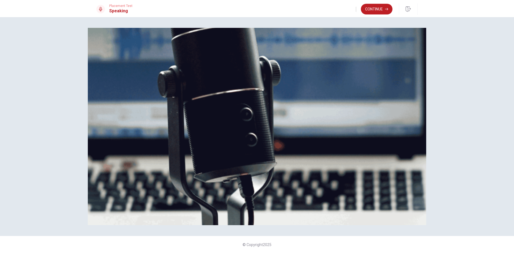
drag, startPoint x: 113, startPoint y: 118, endPoint x: 199, endPoint y: 116, distance: 85.9
click at [199, 111] on span "The Speaking Test will start now. There are 3 questions in this section. • 1 qu…" at bounding box center [194, 73] width 197 height 76
drag, startPoint x: 111, startPoint y: 131, endPoint x: 168, endPoint y: 130, distance: 57.3
click at [168, 111] on span "The Speaking Test will start now. There are 3 questions in this section. • 1 qu…" at bounding box center [194, 73] width 197 height 76
click at [376, 10] on button "Continue" at bounding box center [377, 9] width 32 height 11
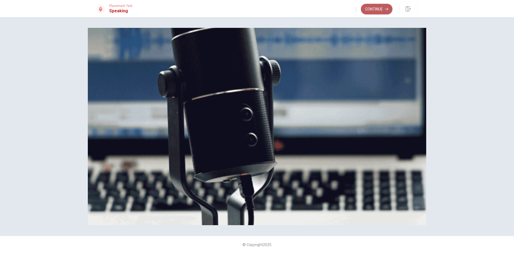
scroll to position [0, 0]
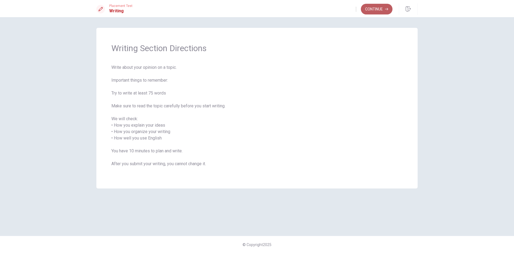
click at [368, 12] on button "Continue" at bounding box center [377, 9] width 32 height 11
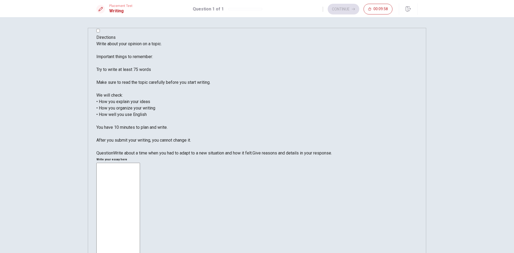
click at [140, 163] on textarea at bounding box center [118, 242] width 44 height 159
drag, startPoint x: 106, startPoint y: 55, endPoint x: 162, endPoint y: 56, distance: 55.7
click at [162, 56] on span "Write about your opinion on a topic. Important things to remember: Try to write…" at bounding box center [153, 91] width 114 height 101
click at [140, 163] on textarea at bounding box center [118, 242] width 44 height 159
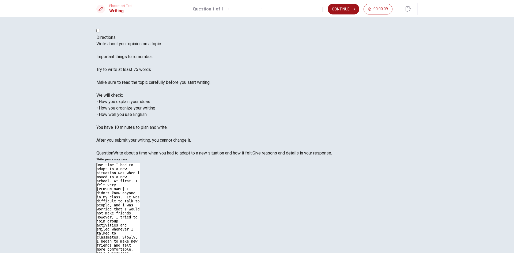
type textarea "One time I had ro adapt to a new situation was when i moved to a new school. At…"
click at [344, 11] on button "Continue" at bounding box center [344, 9] width 32 height 11
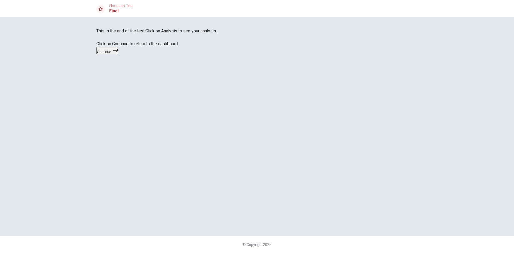
click at [118, 54] on button "Continue" at bounding box center [107, 50] width 22 height 7
